Goal: Information Seeking & Learning: Learn about a topic

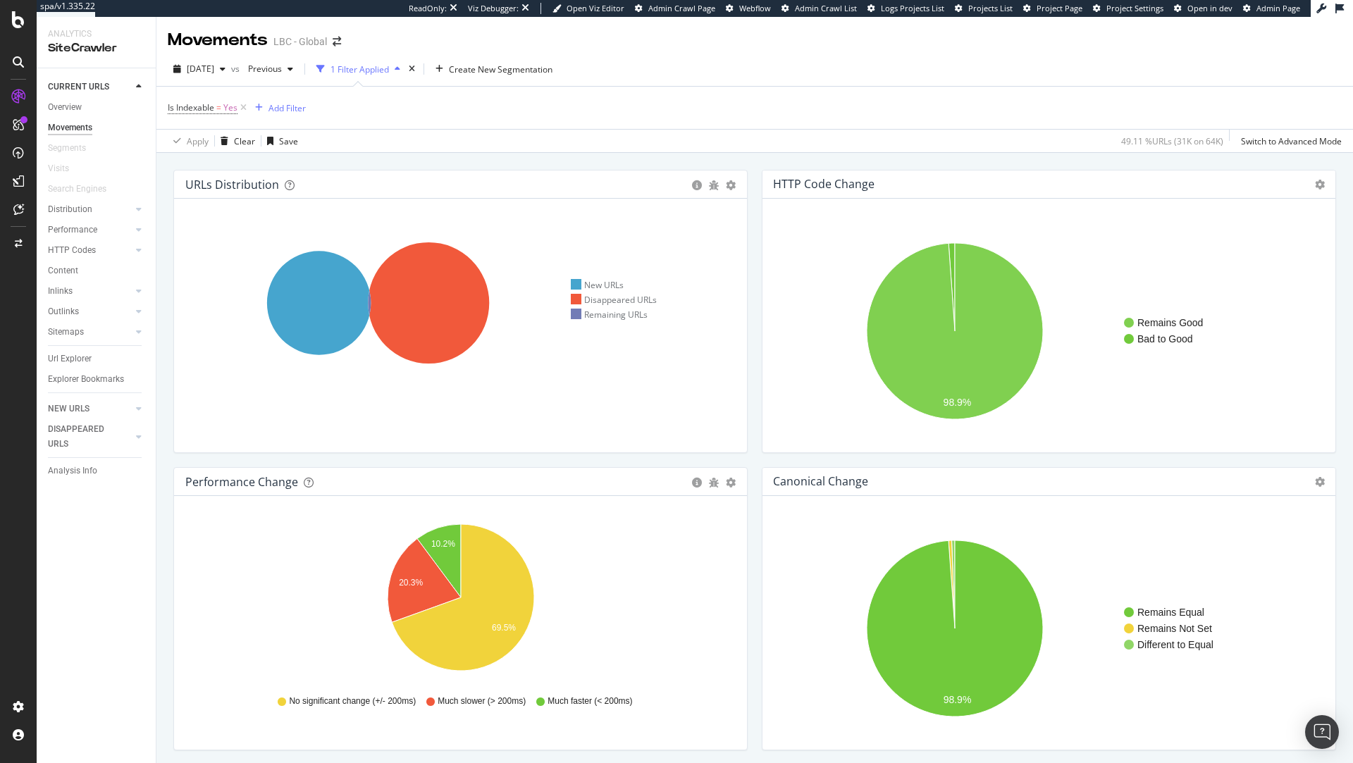
click at [1262, 11] on span "Admin Page" at bounding box center [1279, 8] width 44 height 11
click at [20, 20] on icon at bounding box center [18, 19] width 13 height 17
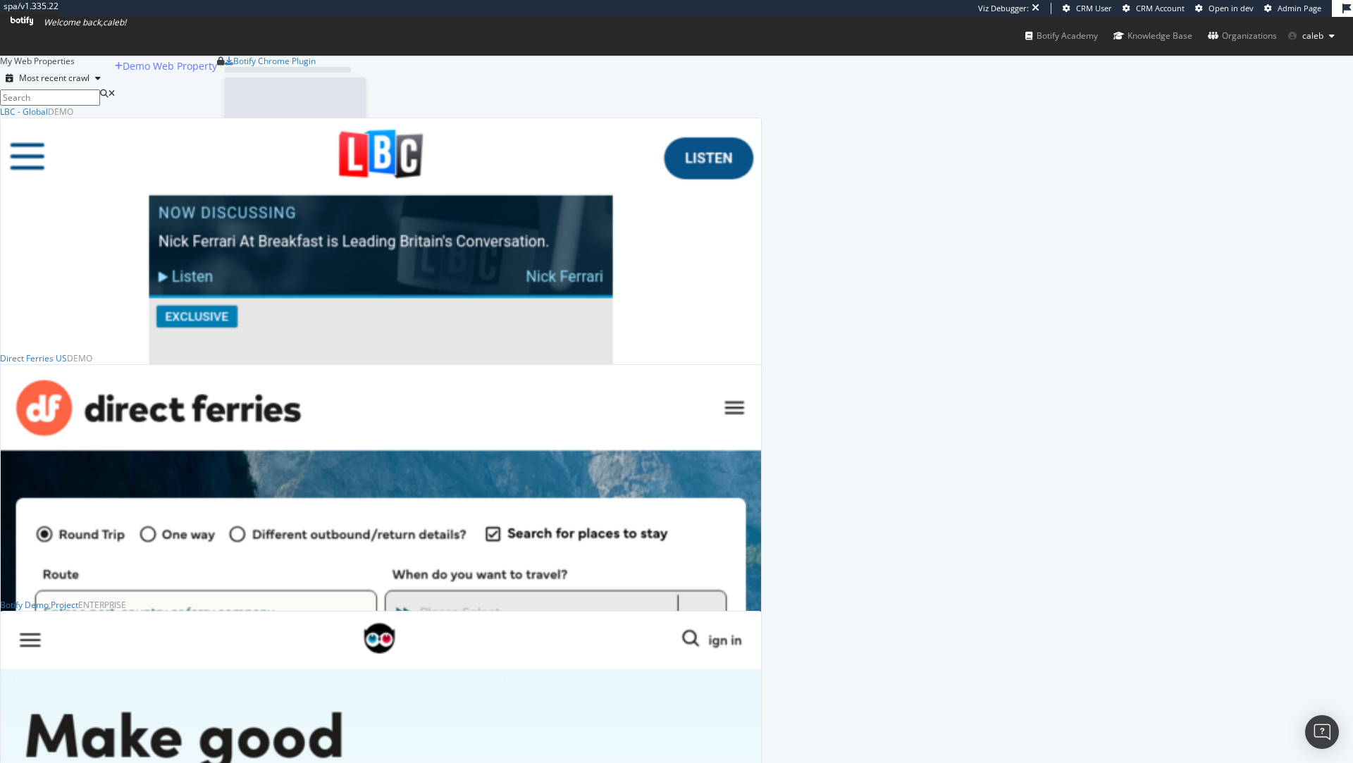
scroll to position [5377, 761]
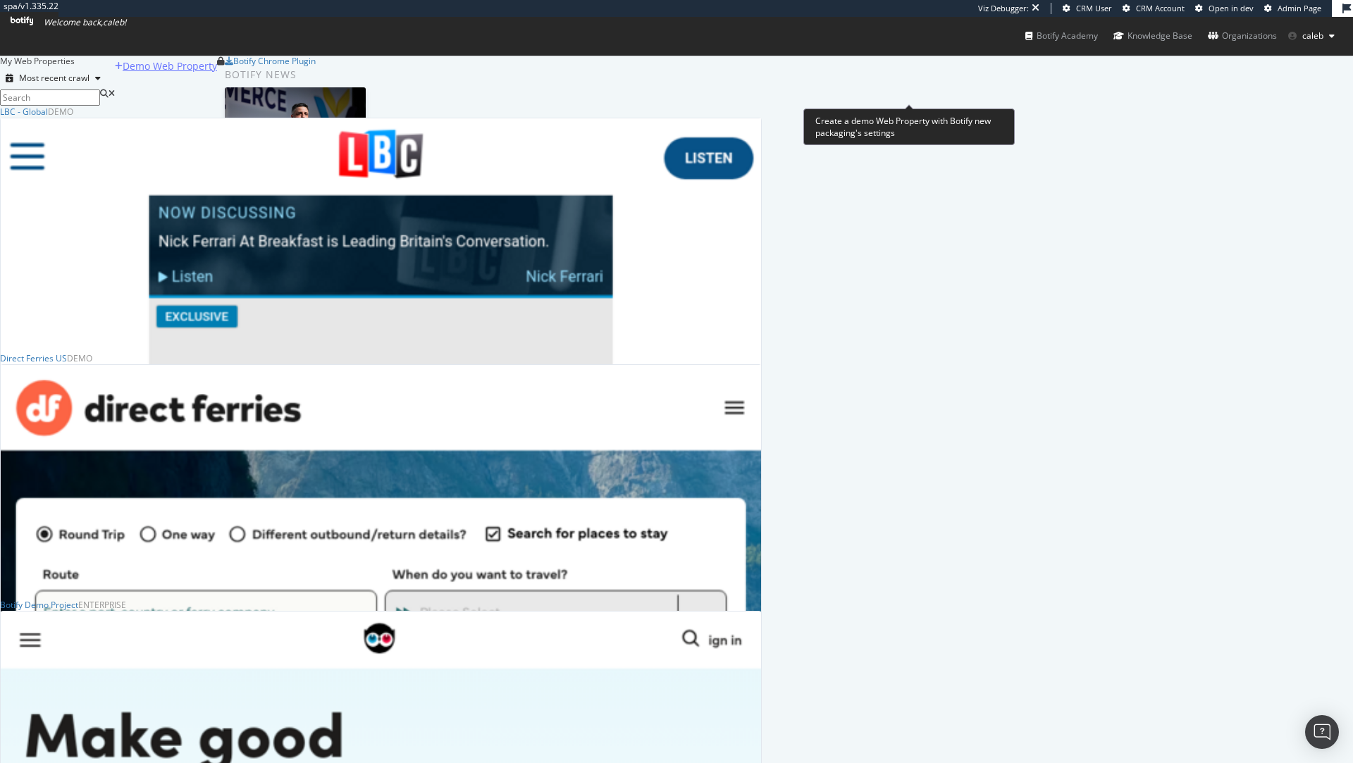
click at [217, 73] on div "Demo Web Property" at bounding box center [170, 66] width 94 height 14
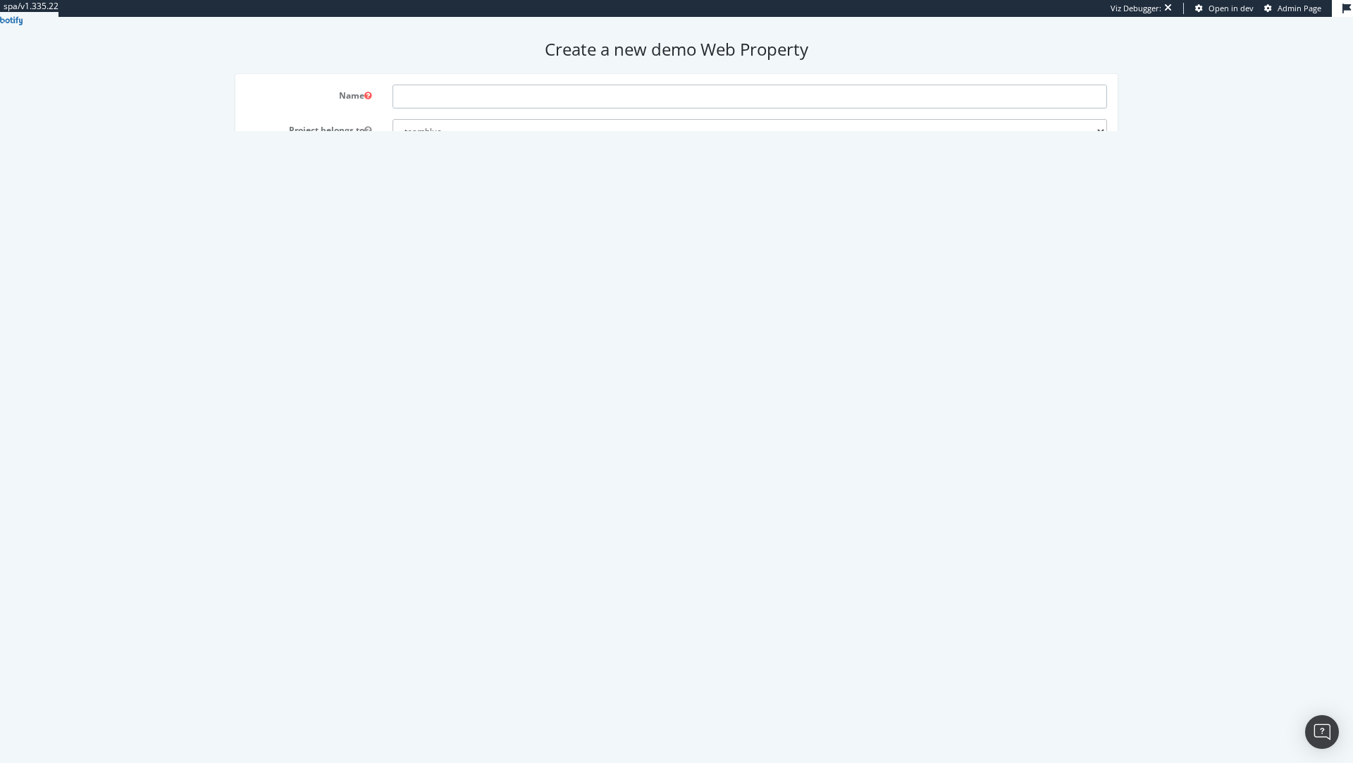
click at [474, 96] on input "text" at bounding box center [750, 97] width 715 height 24
paste input "https://www.forestresearch.gov.uk/"
type input "https://www.forestresearch.gov.uk/"
click at [484, 137] on select "teamblue boohoo_prospect caleb-org bat farfetch-platform-solutions bdr-oscar ar…" at bounding box center [750, 131] width 715 height 24
select select "33555"
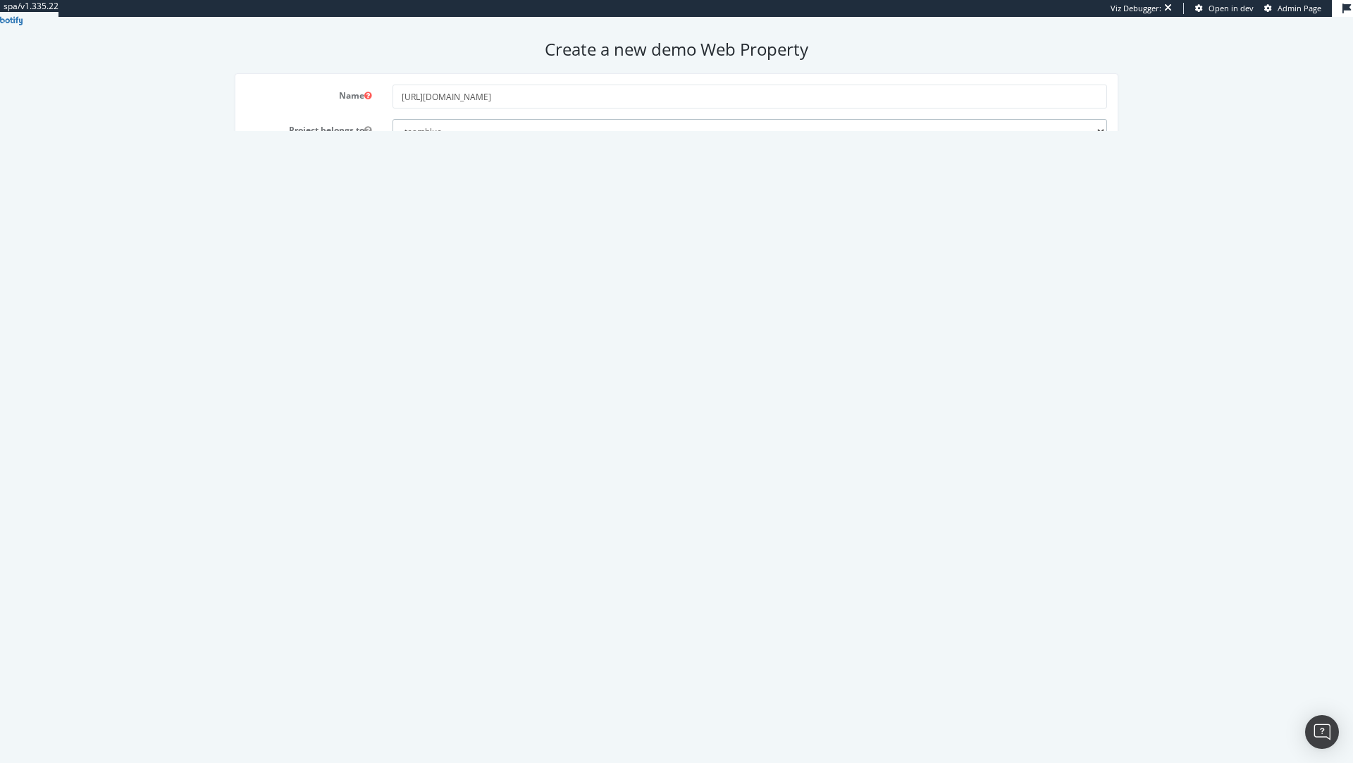
click at [393, 119] on select "teamblue boohoo_prospect caleb-org bat farfetch-platform-solutions bdr-oscar ar…" at bounding box center [750, 131] width 715 height 24
drag, startPoint x: 453, startPoint y: 97, endPoint x: 310, endPoint y: 78, distance: 143.6
click at [312, 79] on div "Name https://www.forestresearch.gov.uk/ Project belongs to teamblue boohoo_pros…" at bounding box center [676, 230] width 883 height 312
click at [508, 98] on input "forestresearch.gov.uk/" at bounding box center [750, 97] width 715 height 24
type input "forestresearch"
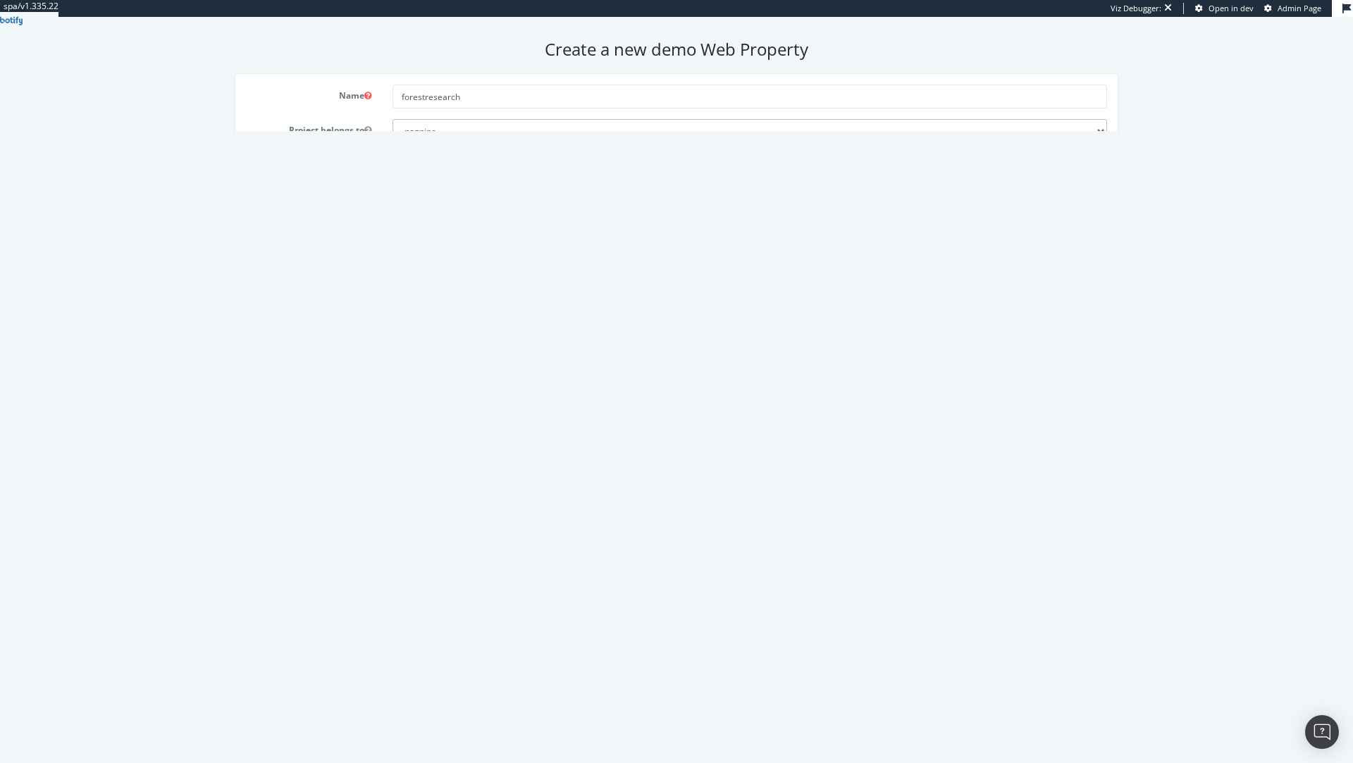
click at [525, 174] on input "text" at bounding box center [750, 166] width 715 height 24
paste input "https://www.forestresearch.gov.uk/"
type input "https://www.forestresearch.gov.uk/"
click at [516, 194] on input "number" at bounding box center [750, 200] width 715 height 24
type input "200000"
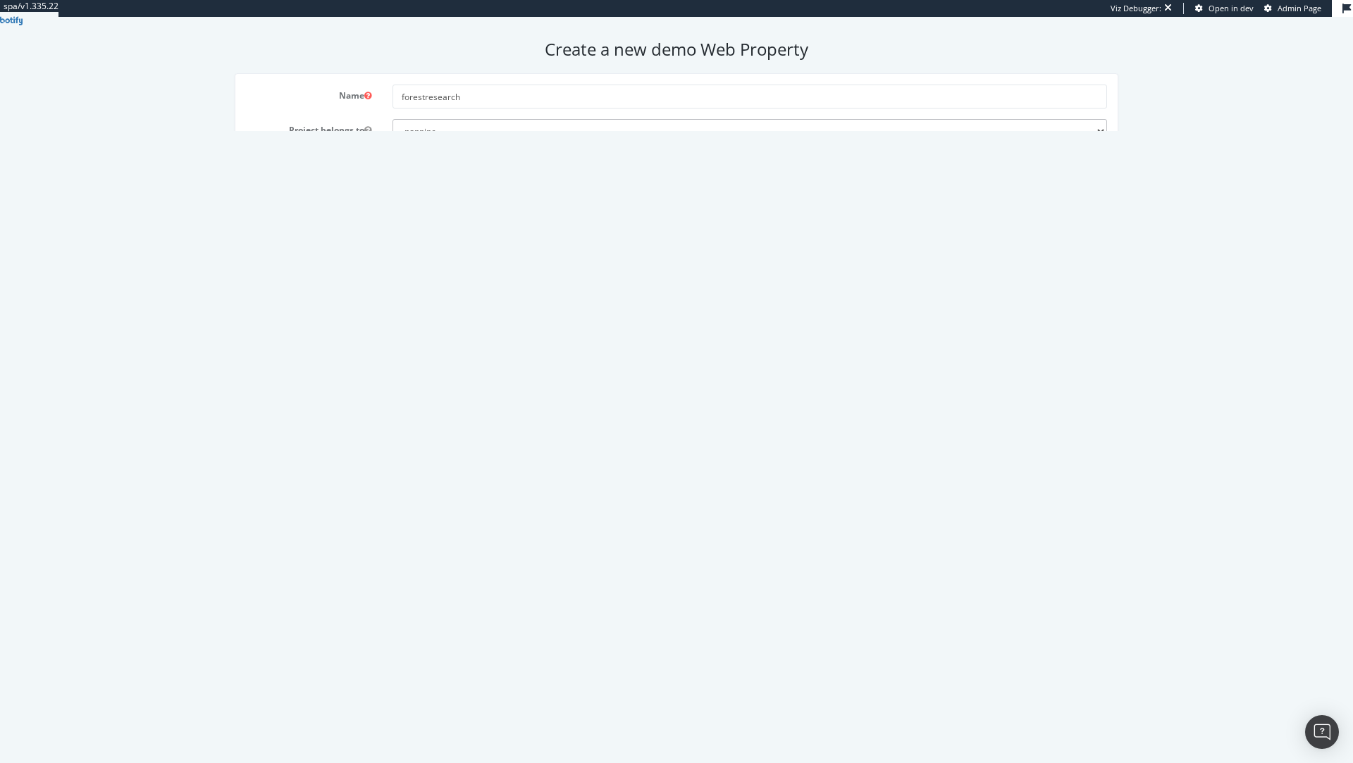
click at [701, 321] on button "Save and go to Settings" at bounding box center [700, 323] width 127 height 23
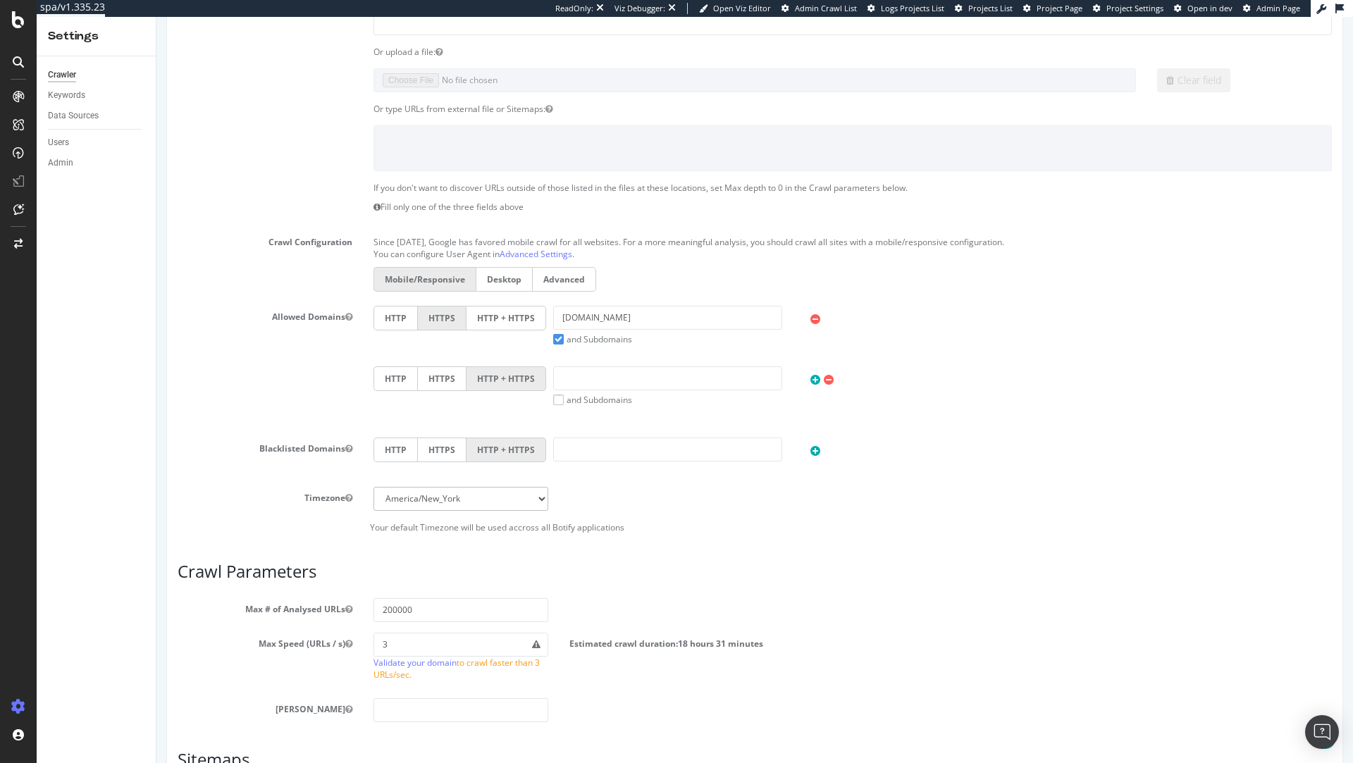
scroll to position [593, 0]
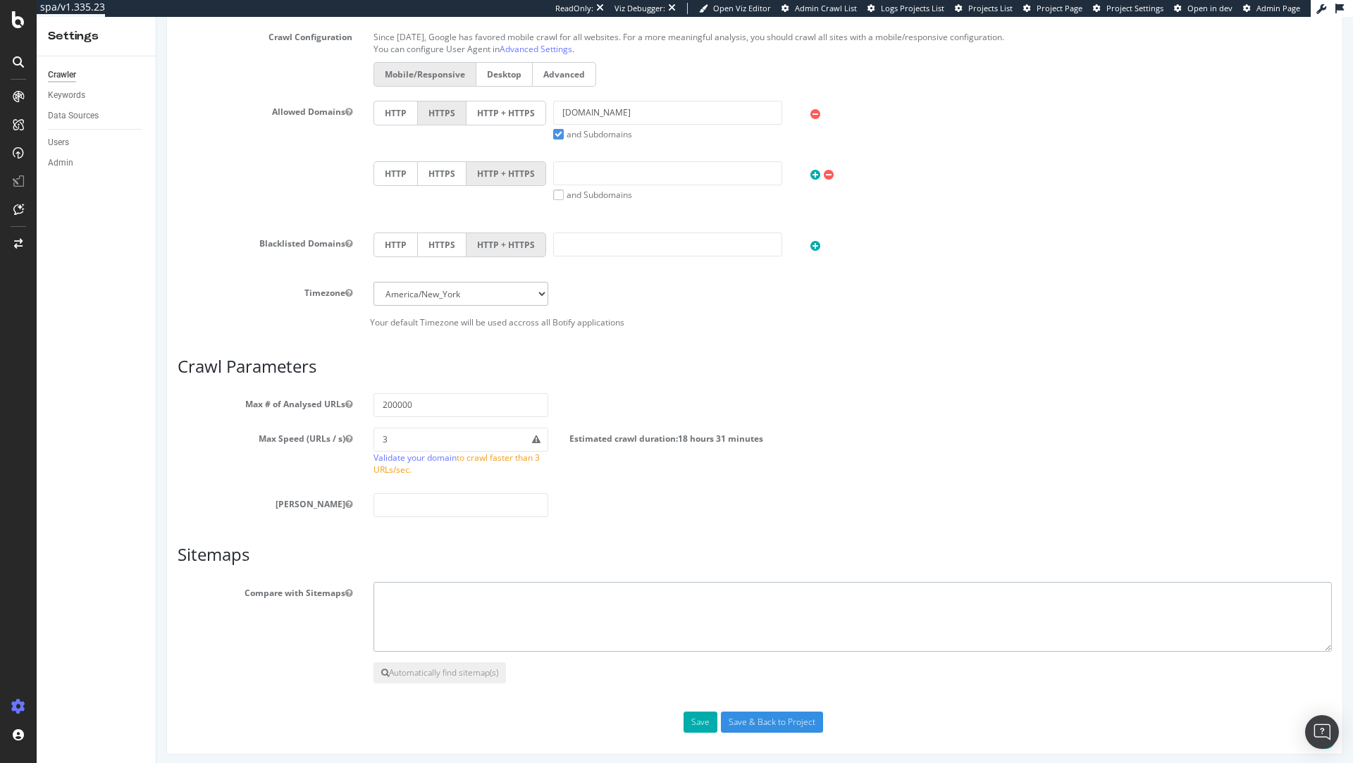
click at [522, 591] on textarea at bounding box center [853, 617] width 959 height 70
paste textarea "https://www.forestresearch.gov.uk/sitemap_index.xml"
type textarea "https://www.forestresearch.gov.uk/sitemap_index.xml"
click at [756, 555] on h3 "Sitemaps" at bounding box center [755, 555] width 1155 height 18
click at [690, 718] on button "Save" at bounding box center [701, 722] width 34 height 21
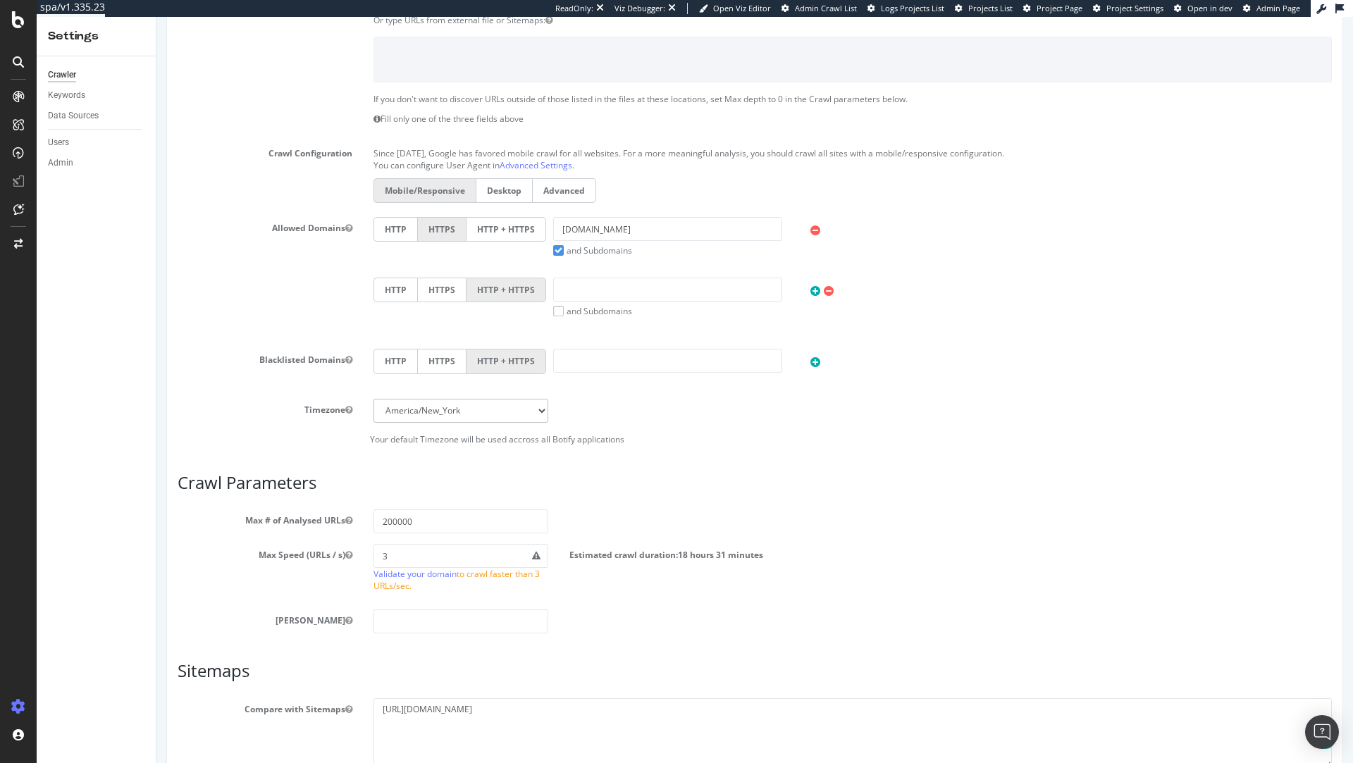
scroll to position [580, 0]
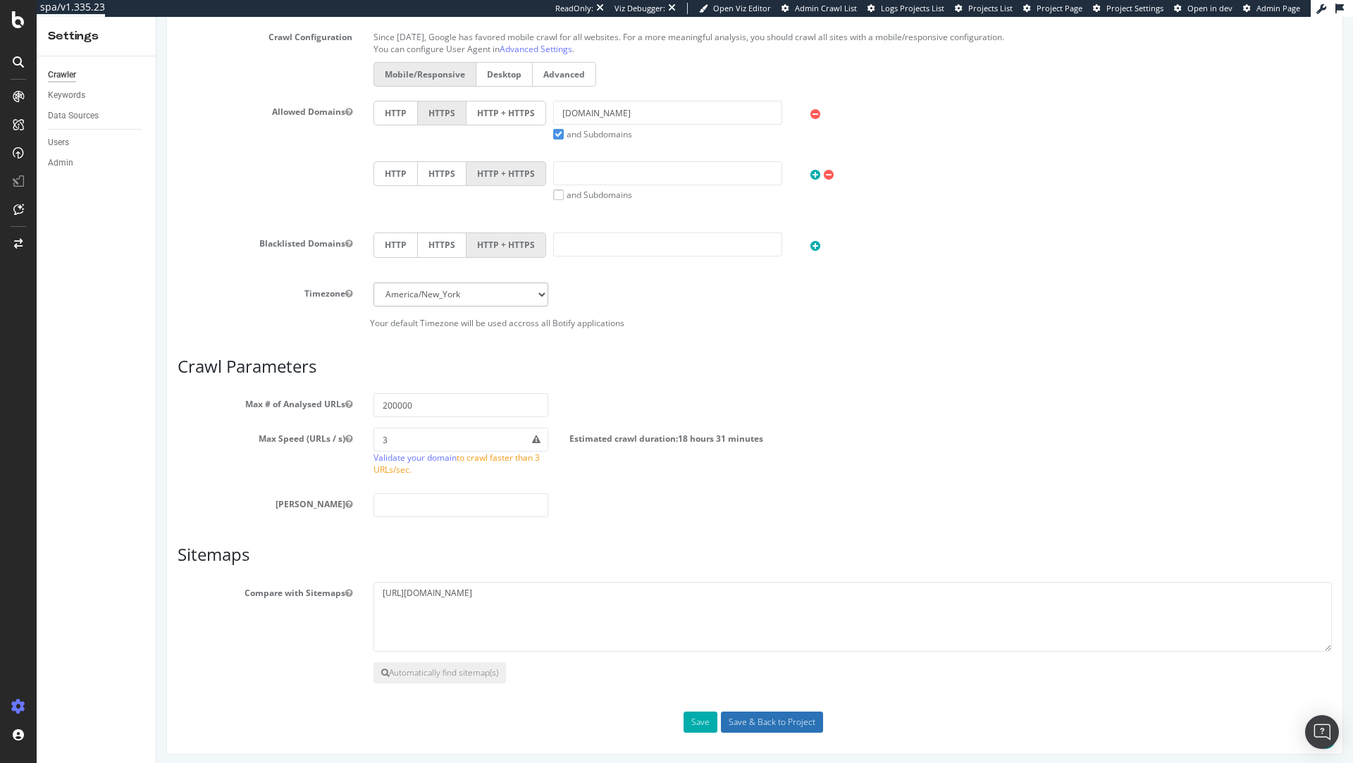
click at [790, 725] on input "Save & Back to Project" at bounding box center [772, 722] width 102 height 21
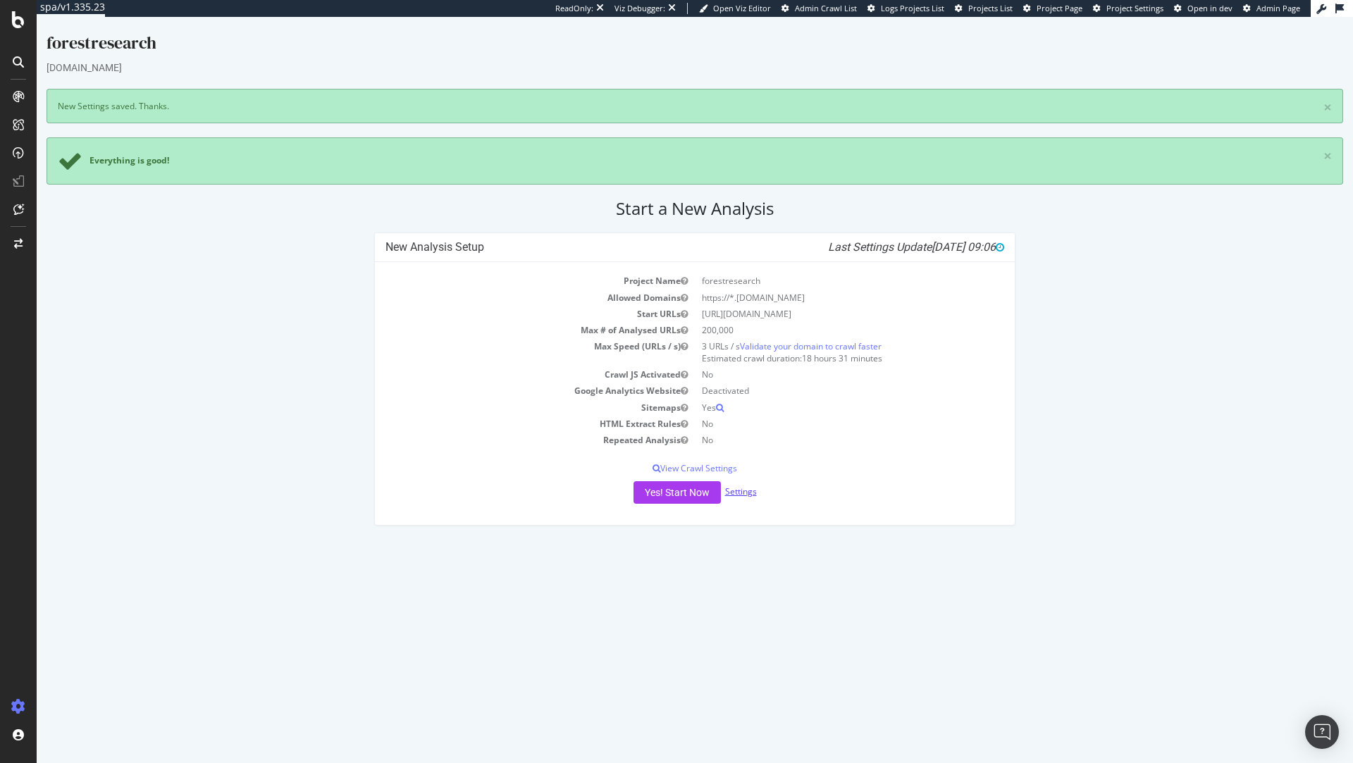
click at [751, 491] on link "Settings" at bounding box center [741, 492] width 32 height 12
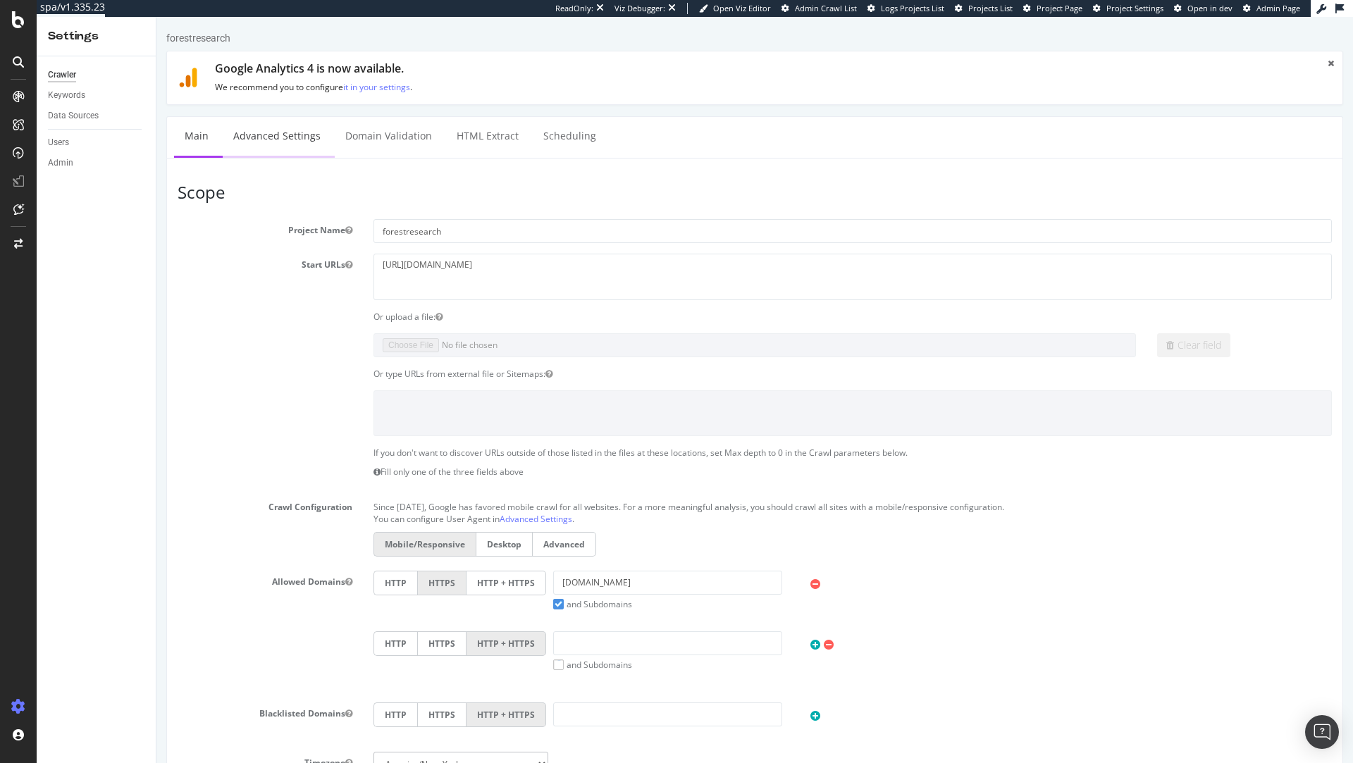
click at [292, 144] on link "Advanced Settings" at bounding box center [277, 136] width 109 height 39
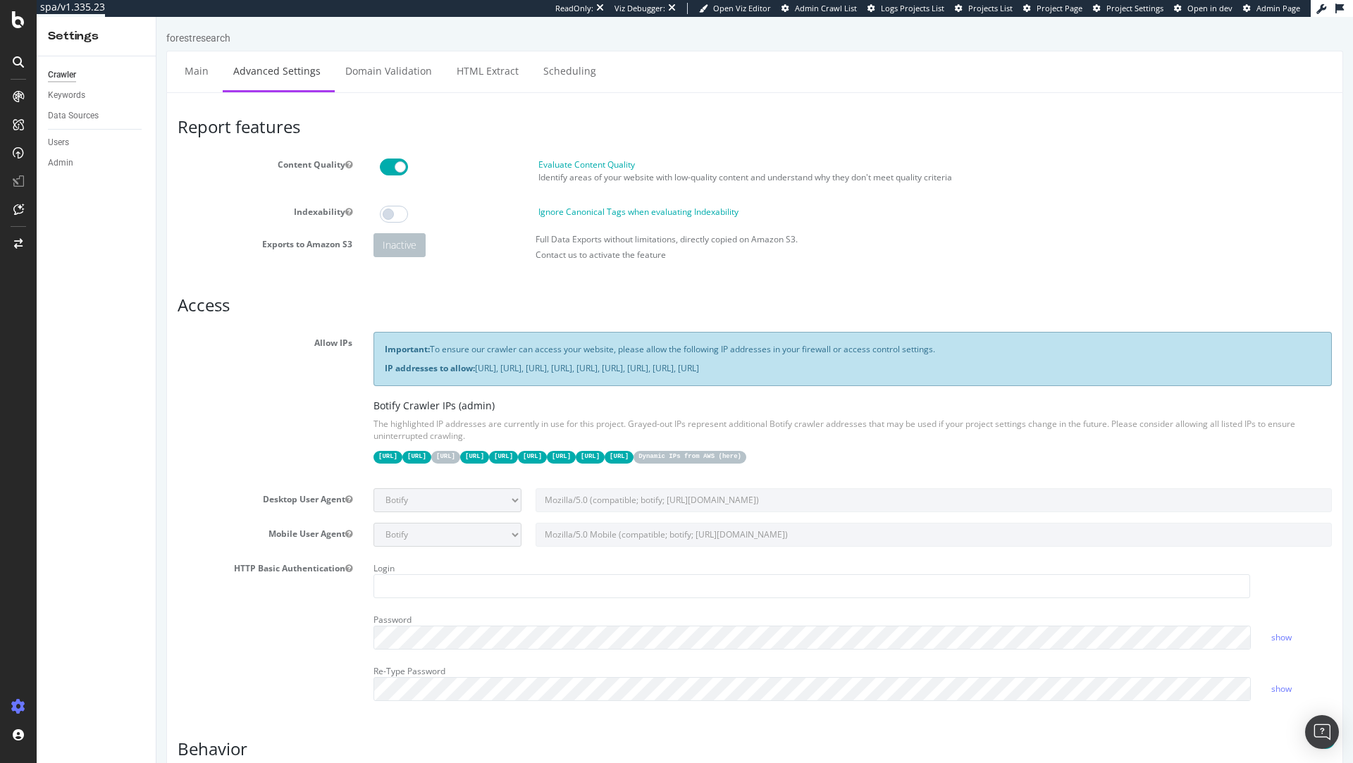
scroll to position [827, 0]
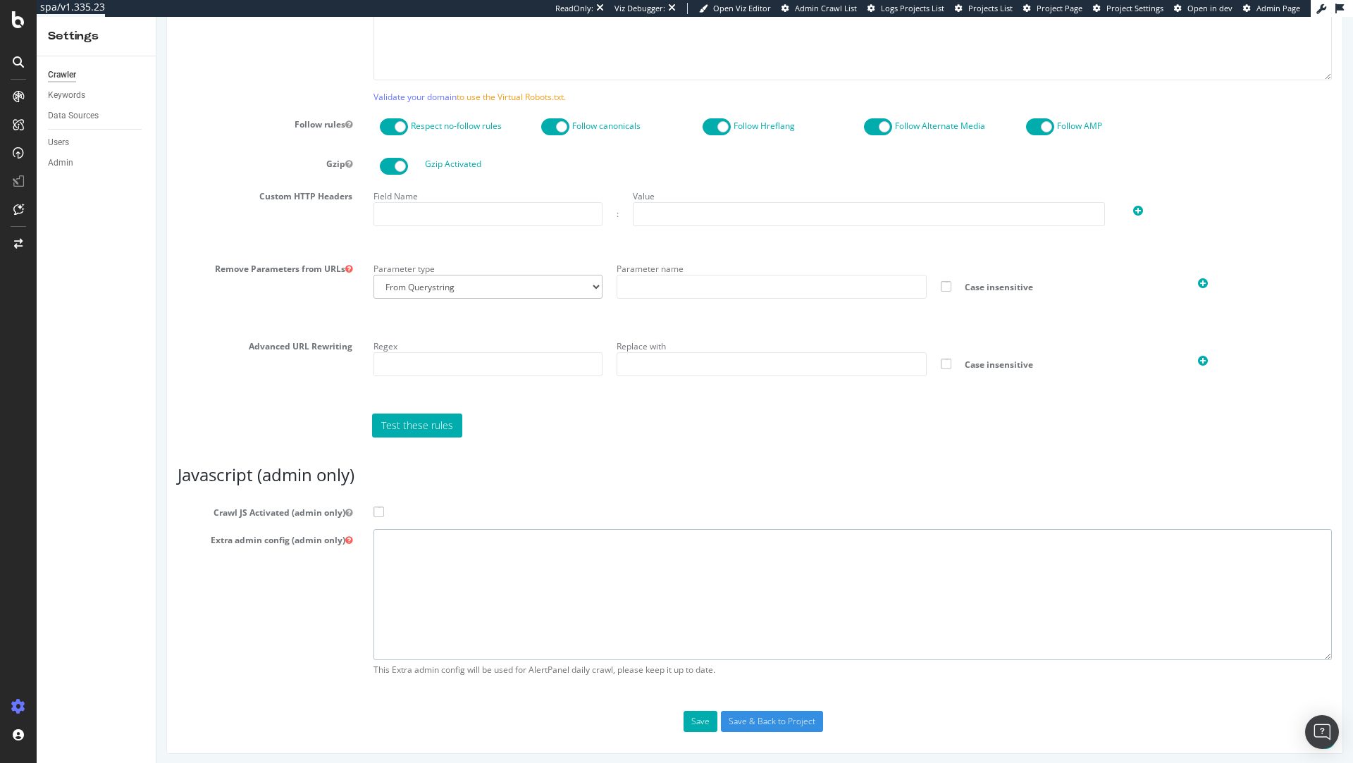
click at [553, 530] on textarea at bounding box center [853, 594] width 959 height 130
paste textarea "{ "flags": [ "cube" ], "beta": { "pap_mini_rules": [ "# + *something* # allow",…"
type textarea "{ "flags": [ "cube" ], "beta": { "pap_mini_rules": [ "# + *something* # allow",…"
click at [376, 508] on span at bounding box center [379, 512] width 11 height 11
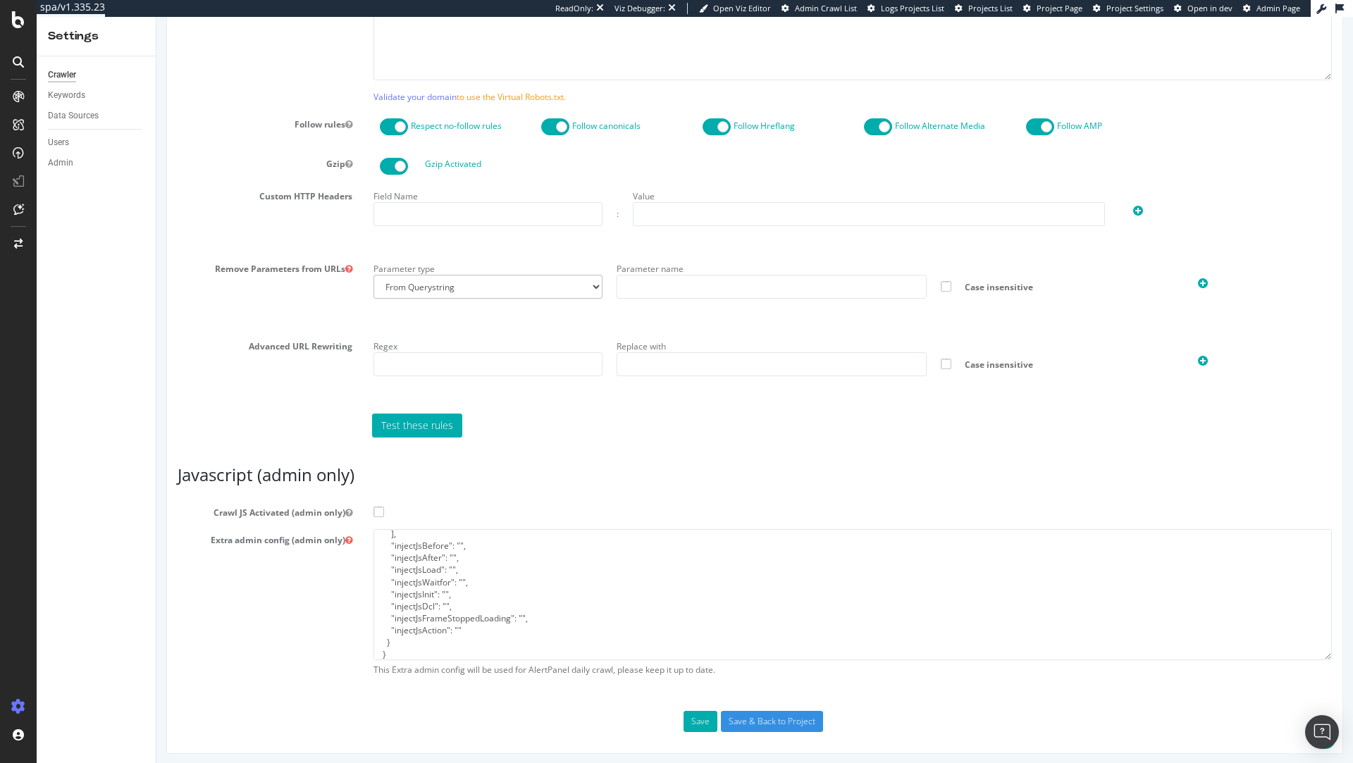
click at [156, 17] on input "Crawl JS Activated (admin only)" at bounding box center [156, 17] width 0 height 0
click at [757, 720] on input "Save & Back to Project" at bounding box center [772, 721] width 102 height 21
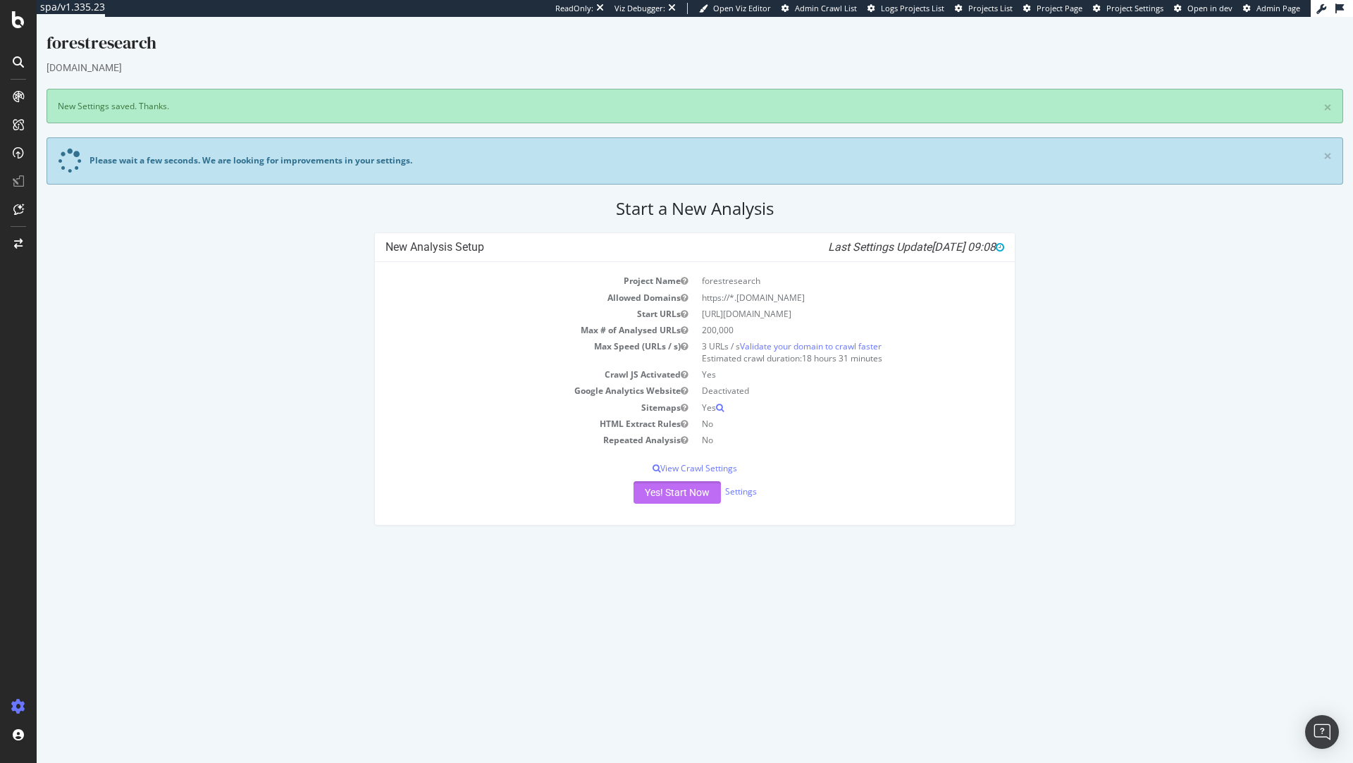
click at [670, 488] on button "Yes! Start Now" at bounding box center [677, 492] width 87 height 23
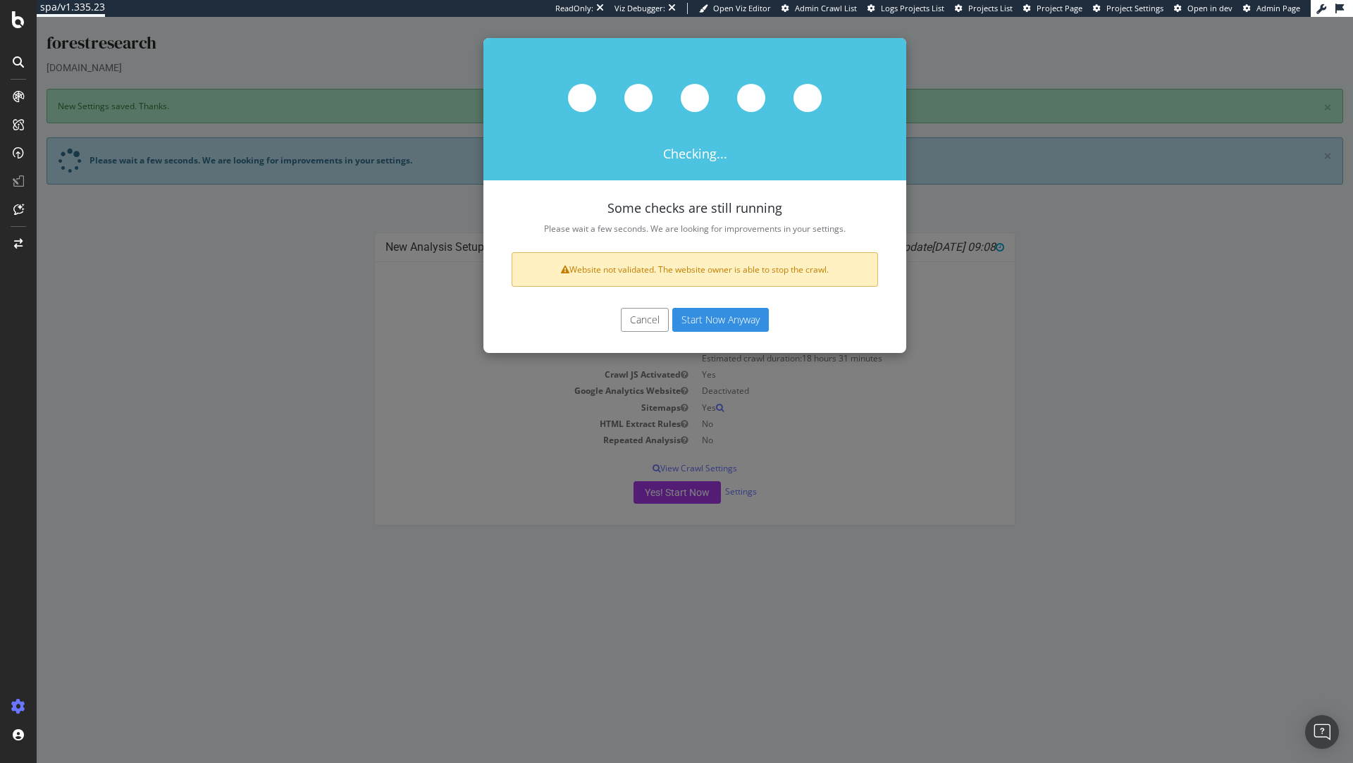
click at [748, 323] on button "Start Now Anyway" at bounding box center [720, 320] width 97 height 24
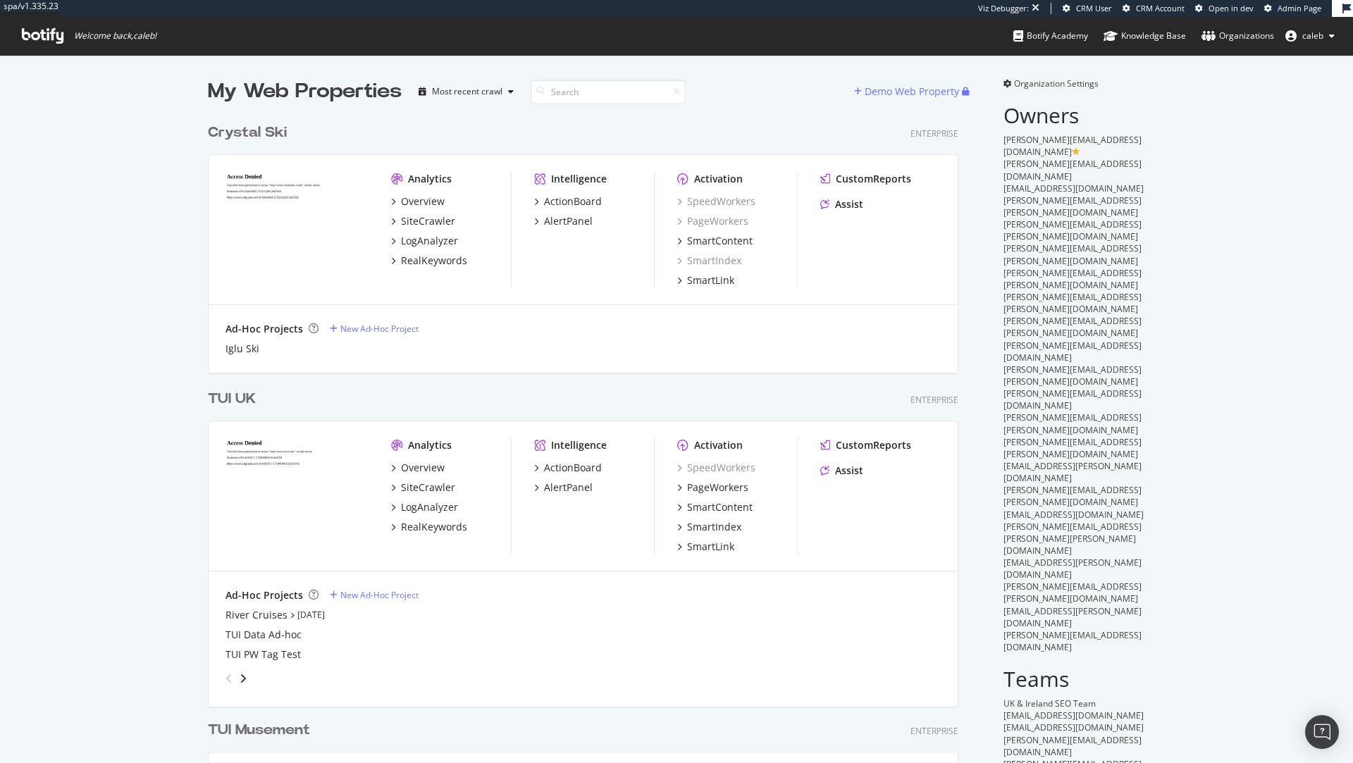
scroll to position [4103, 761]
click at [216, 399] on div "TUI UK" at bounding box center [232, 399] width 48 height 20
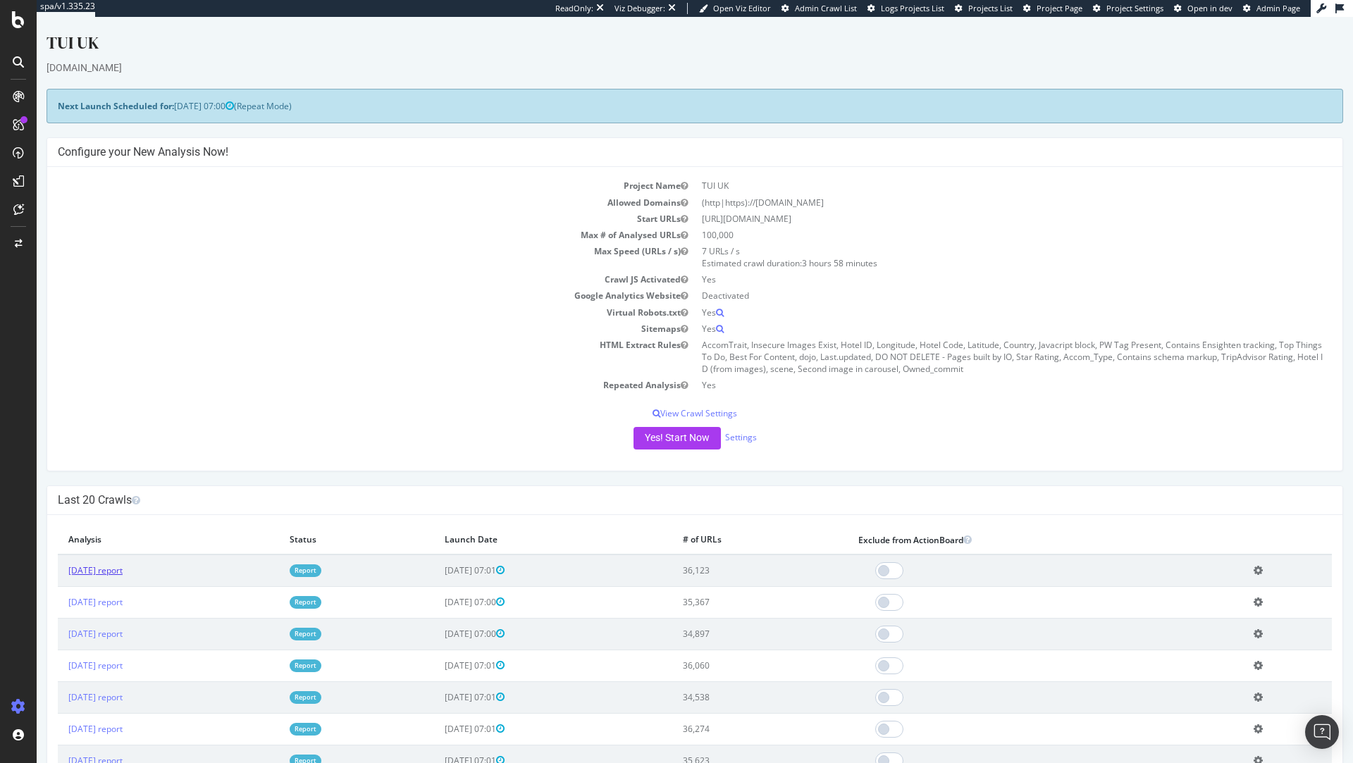
click at [123, 569] on link "[DATE] report" at bounding box center [95, 571] width 54 height 12
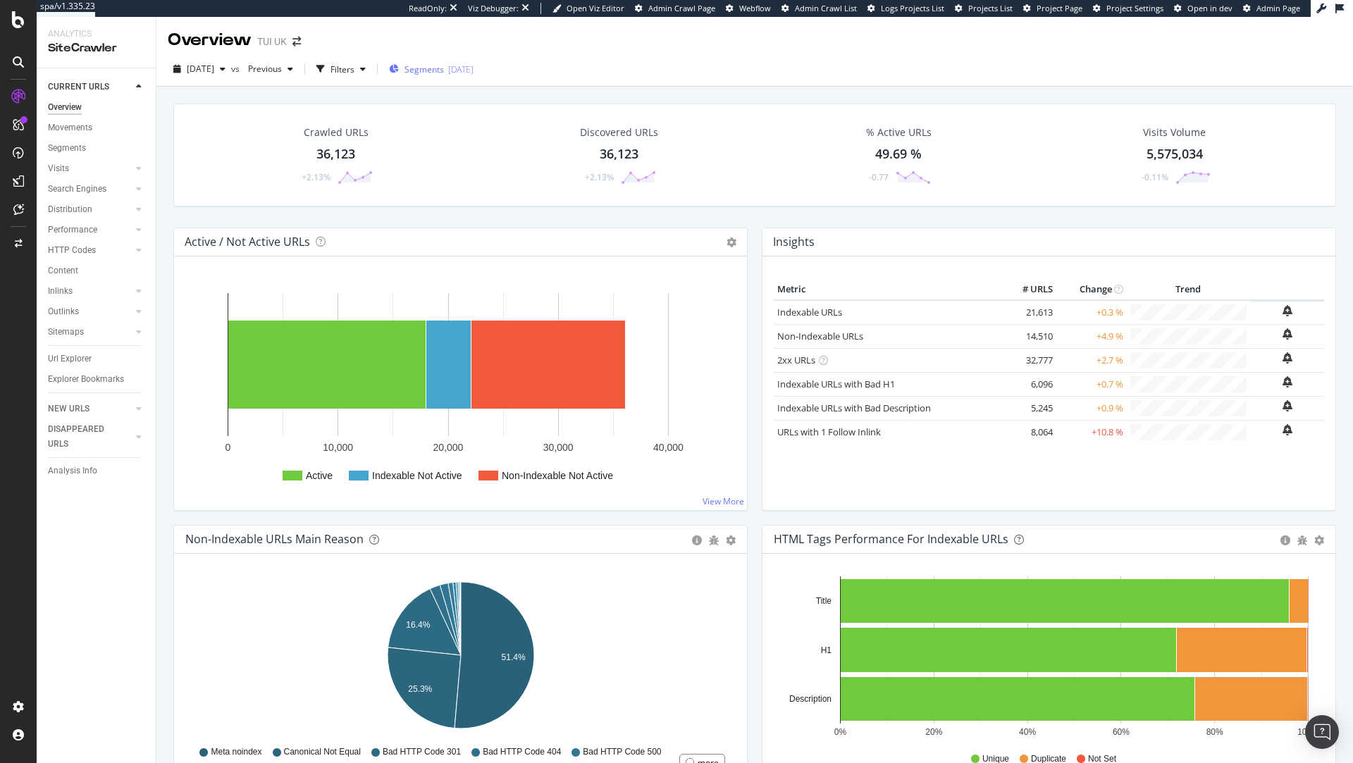
click at [444, 68] on span "Segments" at bounding box center [424, 69] width 39 height 12
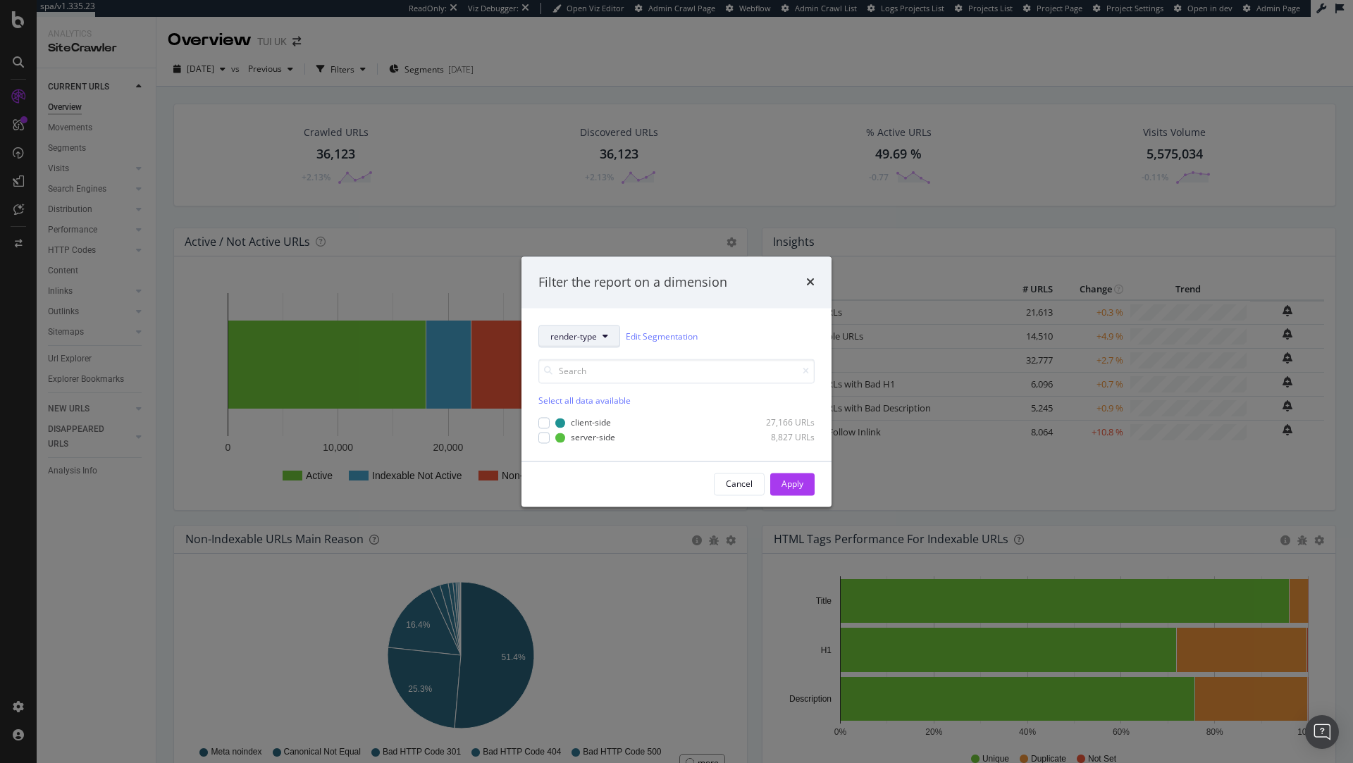
click at [587, 339] on span "render-type" at bounding box center [574, 337] width 47 height 12
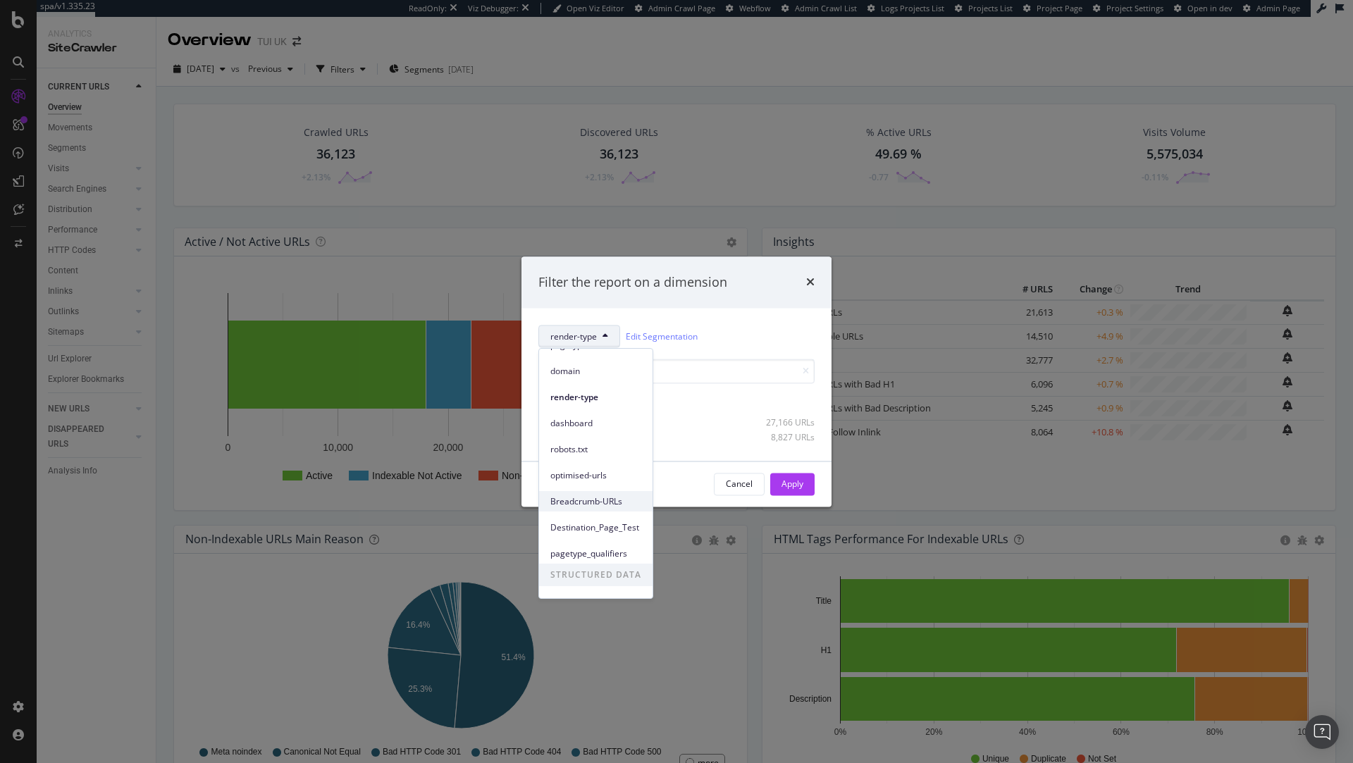
scroll to position [61, 0]
click at [613, 536] on span "pagetype_qualifiers" at bounding box center [596, 535] width 91 height 13
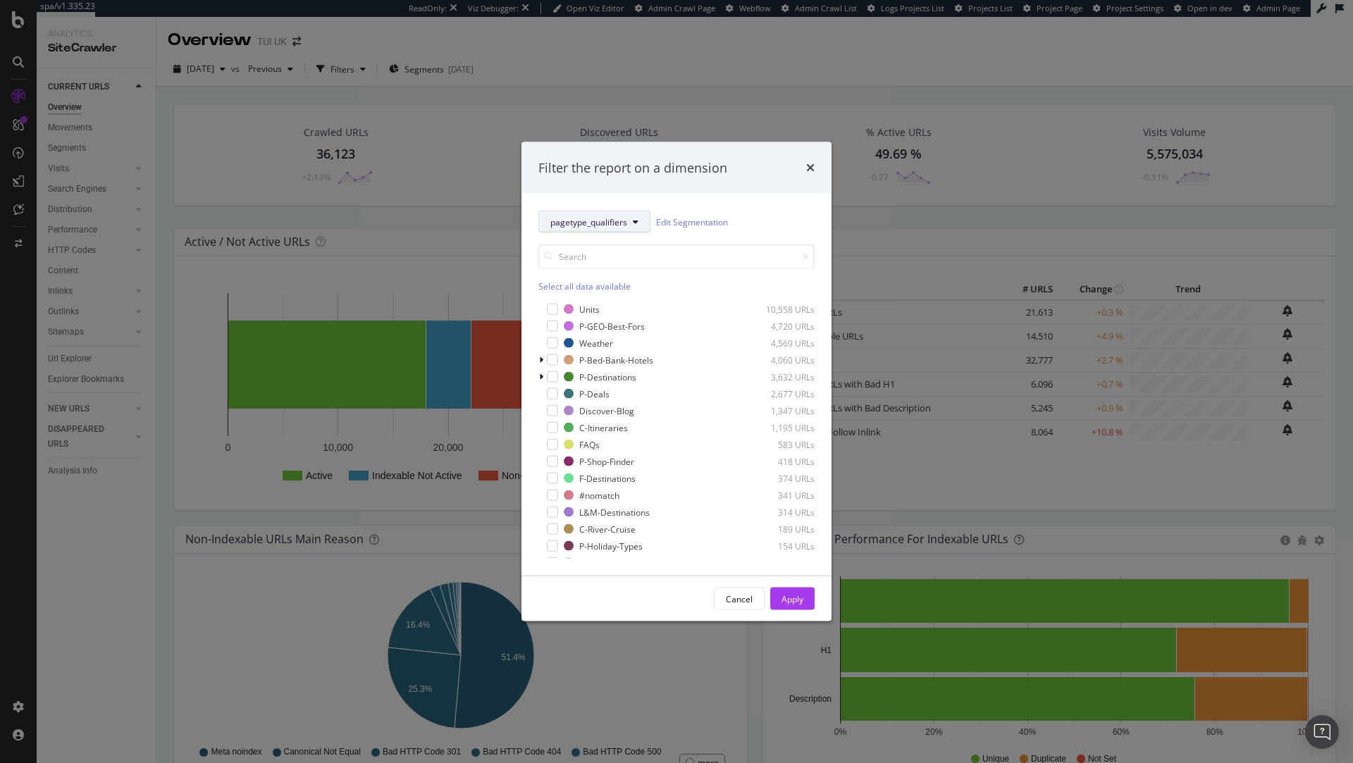
click at [613, 228] on span "pagetype_qualifiers" at bounding box center [589, 222] width 77 height 12
click at [614, 404] on span "optimised-urls" at bounding box center [596, 402] width 91 height 13
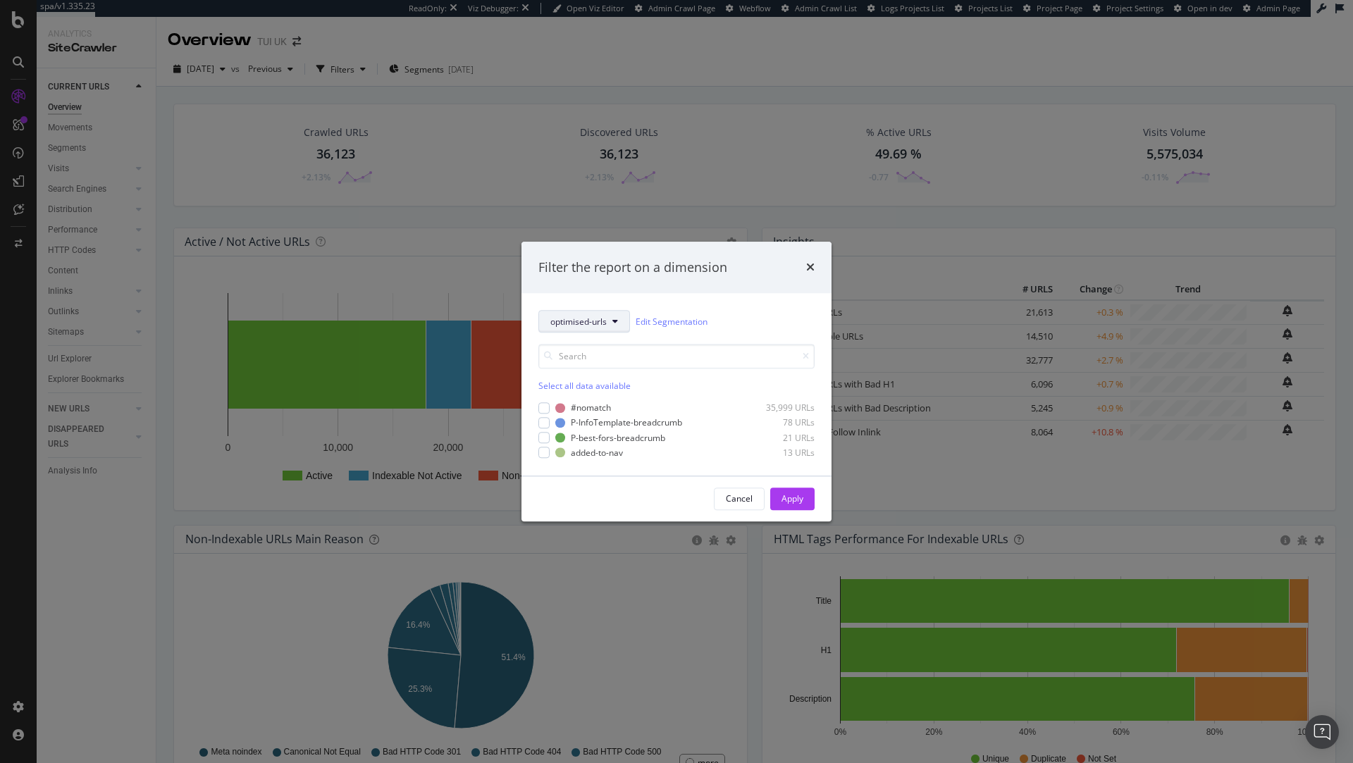
click at [607, 319] on button "optimised-urls" at bounding box center [585, 322] width 92 height 23
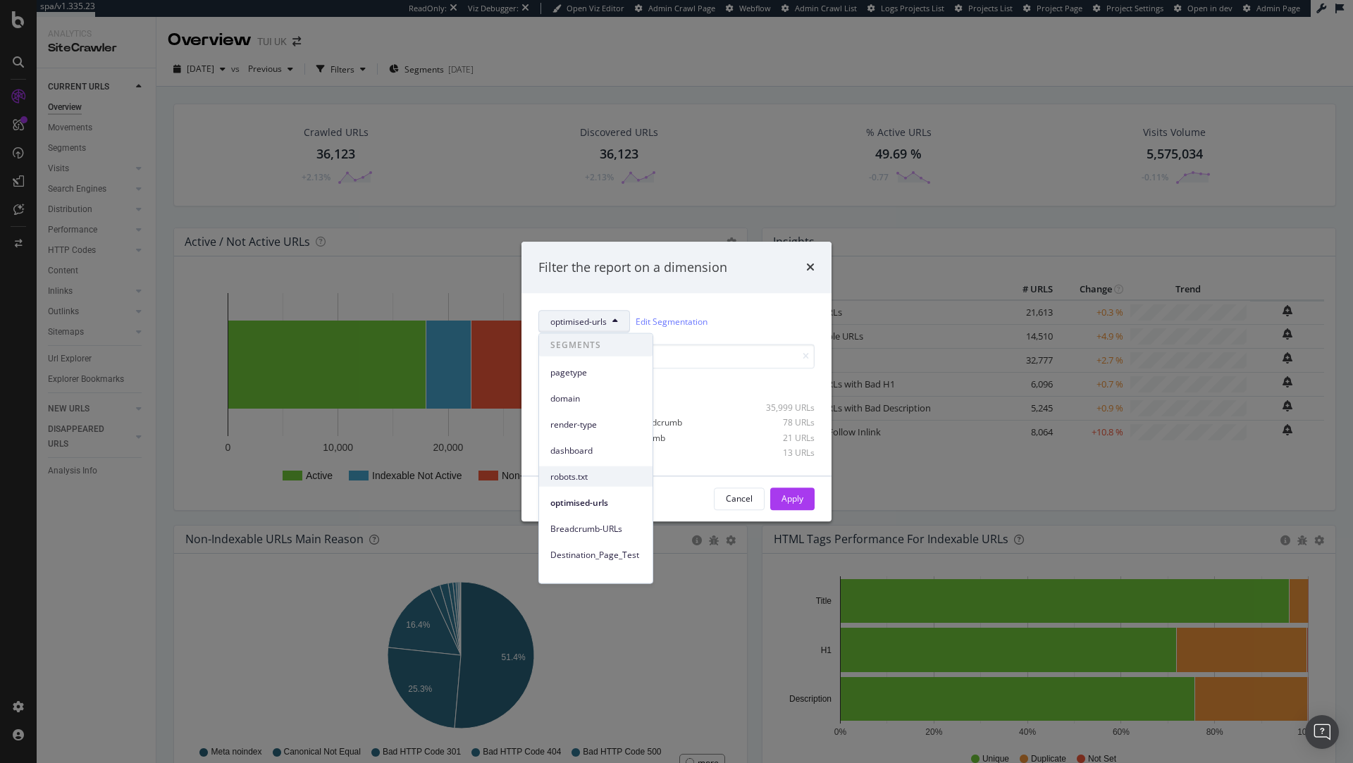
click at [604, 477] on span "robots.txt" at bounding box center [596, 476] width 91 height 13
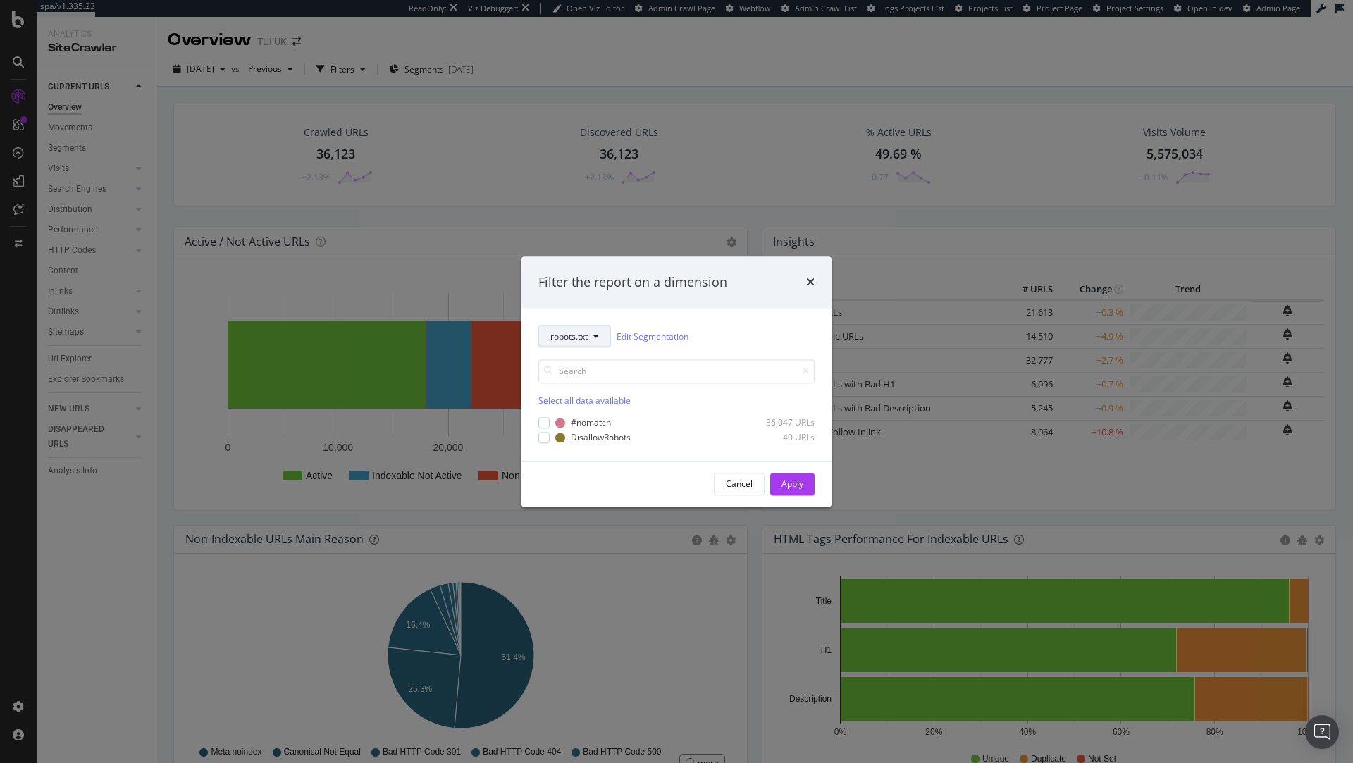
click at [591, 338] on button "robots.txt" at bounding box center [575, 337] width 73 height 23
click at [723, 354] on div "Select all data available #nomatch 36,047 URLs DisallowRobots 40 URLs" at bounding box center [677, 396] width 276 height 96
click at [811, 286] on icon "times" at bounding box center [810, 282] width 8 height 11
